Goal: Task Accomplishment & Management: Manage account settings

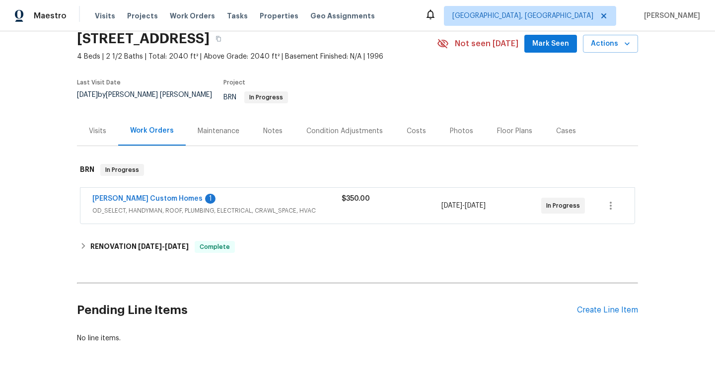
scroll to position [58, 0]
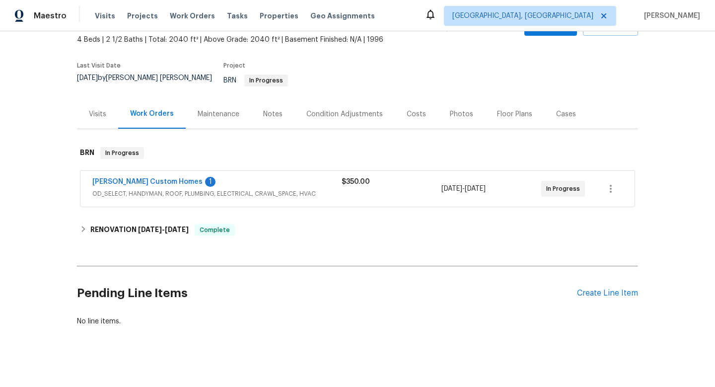
click at [245, 190] on span "OD_SELECT, HANDYMAN, ROOF, PLUMBING, ELECTRICAL, CRAWL_SPACE, HVAC" at bounding box center [216, 194] width 249 height 10
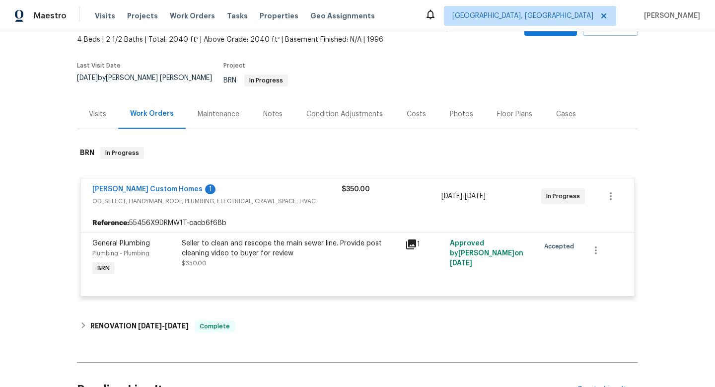
click at [244, 184] on div "Rappa Custom Homes 1" at bounding box center [216, 190] width 249 height 12
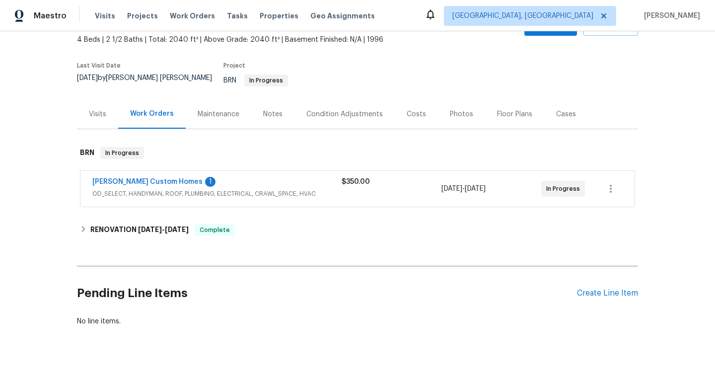
click at [240, 189] on span "OD_SELECT, HANDYMAN, ROOF, PLUMBING, ELECTRICAL, CRAWL_SPACE, HVAC" at bounding box center [216, 194] width 249 height 10
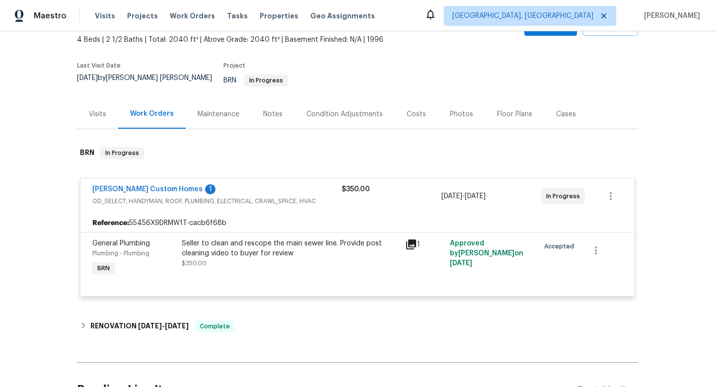
click at [135, 178] on div "Rappa Custom Homes 1 OD_SELECT, HANDYMAN, ROOF, PLUMBING, ELECTRICAL, CRAWL_SPA…" at bounding box center [357, 196] width 554 height 36
click at [134, 186] on link "Rappa Custom Homes" at bounding box center [147, 189] width 110 height 7
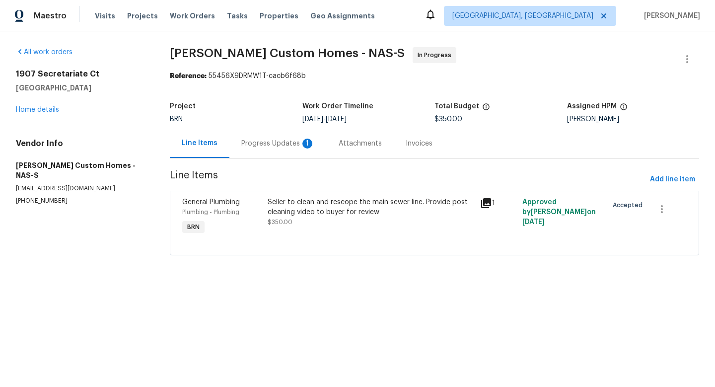
click at [275, 139] on div "Progress Updates 1" at bounding box center [278, 144] width 74 height 10
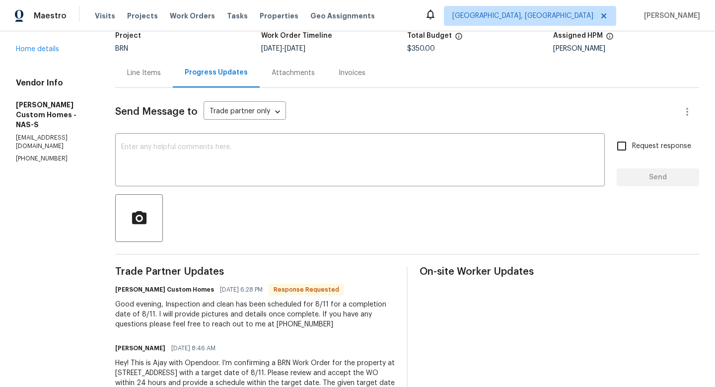
scroll to position [74, 0]
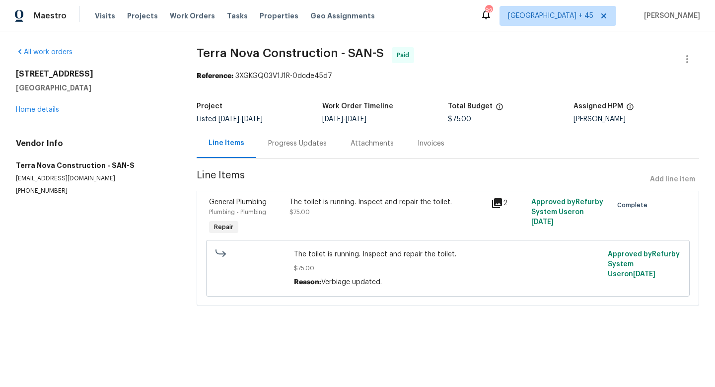
click at [310, 150] on div "Progress Updates" at bounding box center [297, 143] width 82 height 29
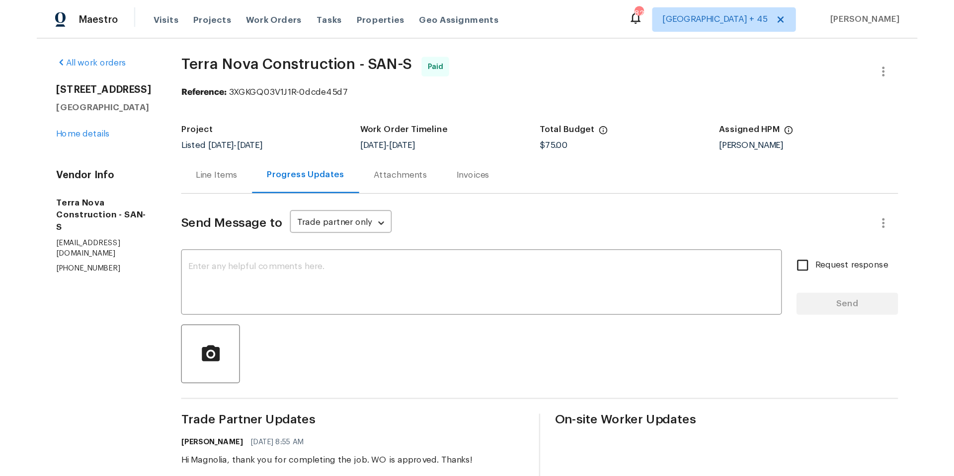
scroll to position [1, 0]
